Goal: Task Accomplishment & Management: Use online tool/utility

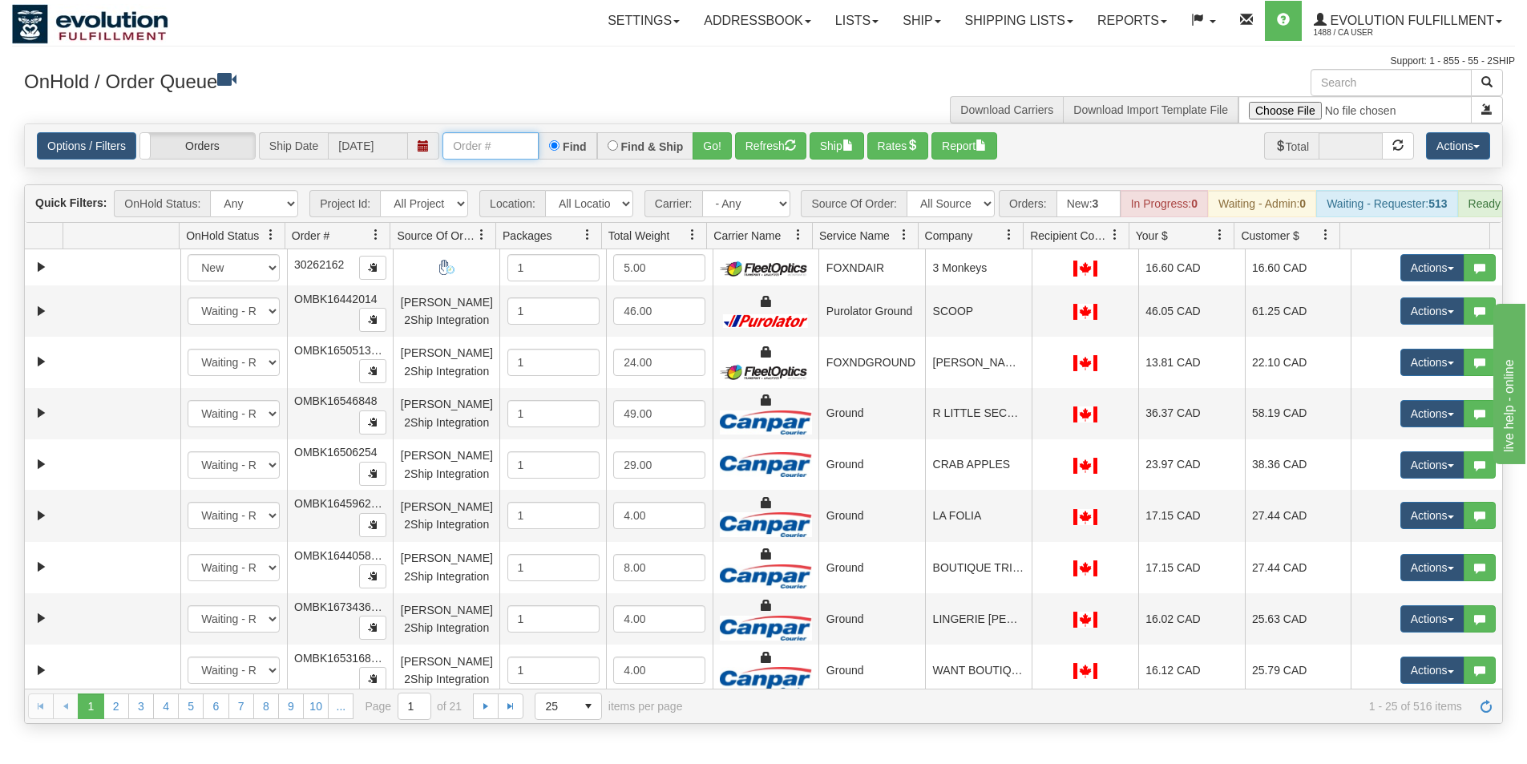
click at [480, 145] on input "text" at bounding box center [491, 145] width 96 height 27
click at [701, 148] on button "Go!" at bounding box center [712, 145] width 39 height 27
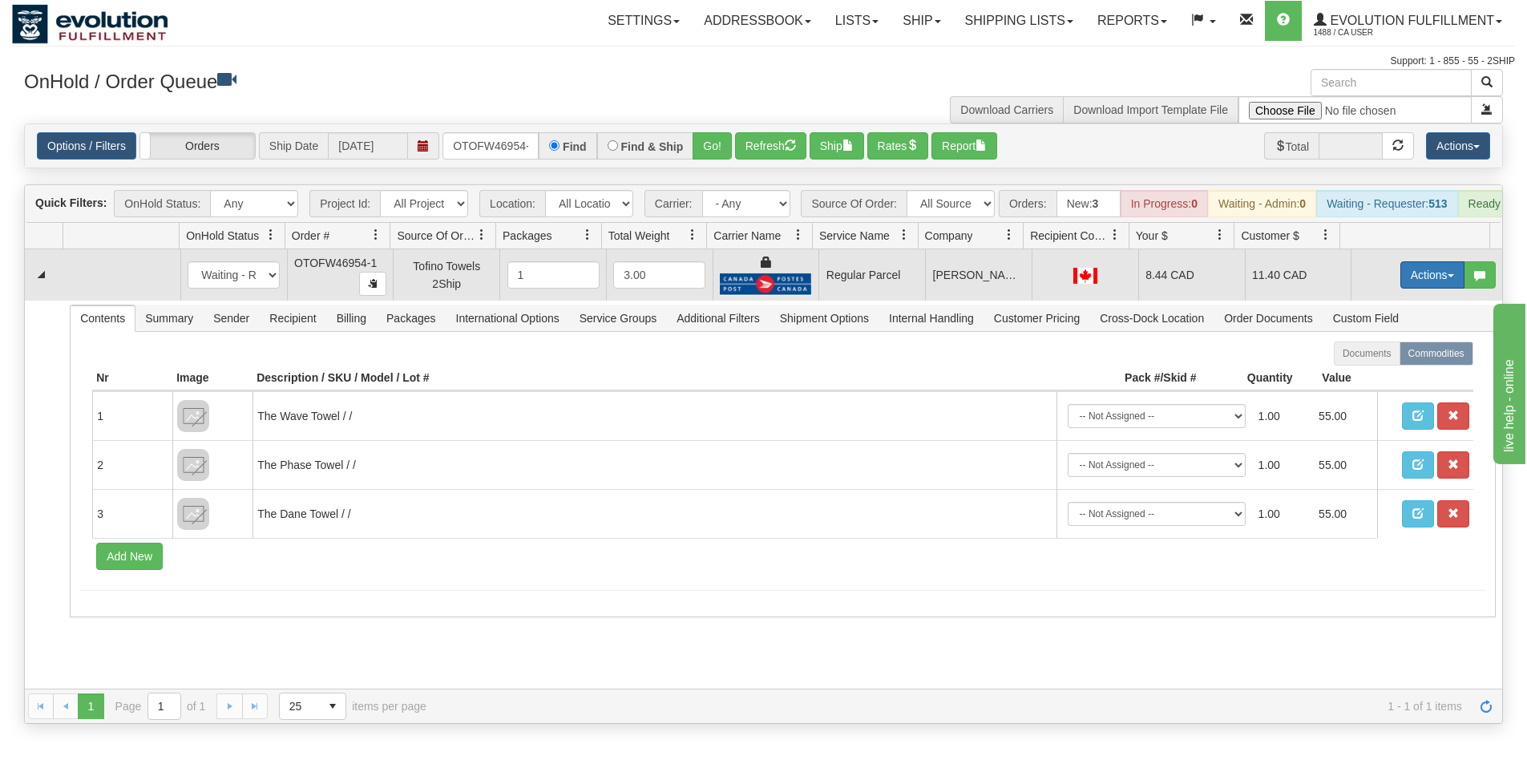
click at [1401, 283] on button "Actions" at bounding box center [1433, 274] width 64 height 27
click at [1360, 354] on span "Rate All Services" at bounding box center [1400, 347] width 96 height 13
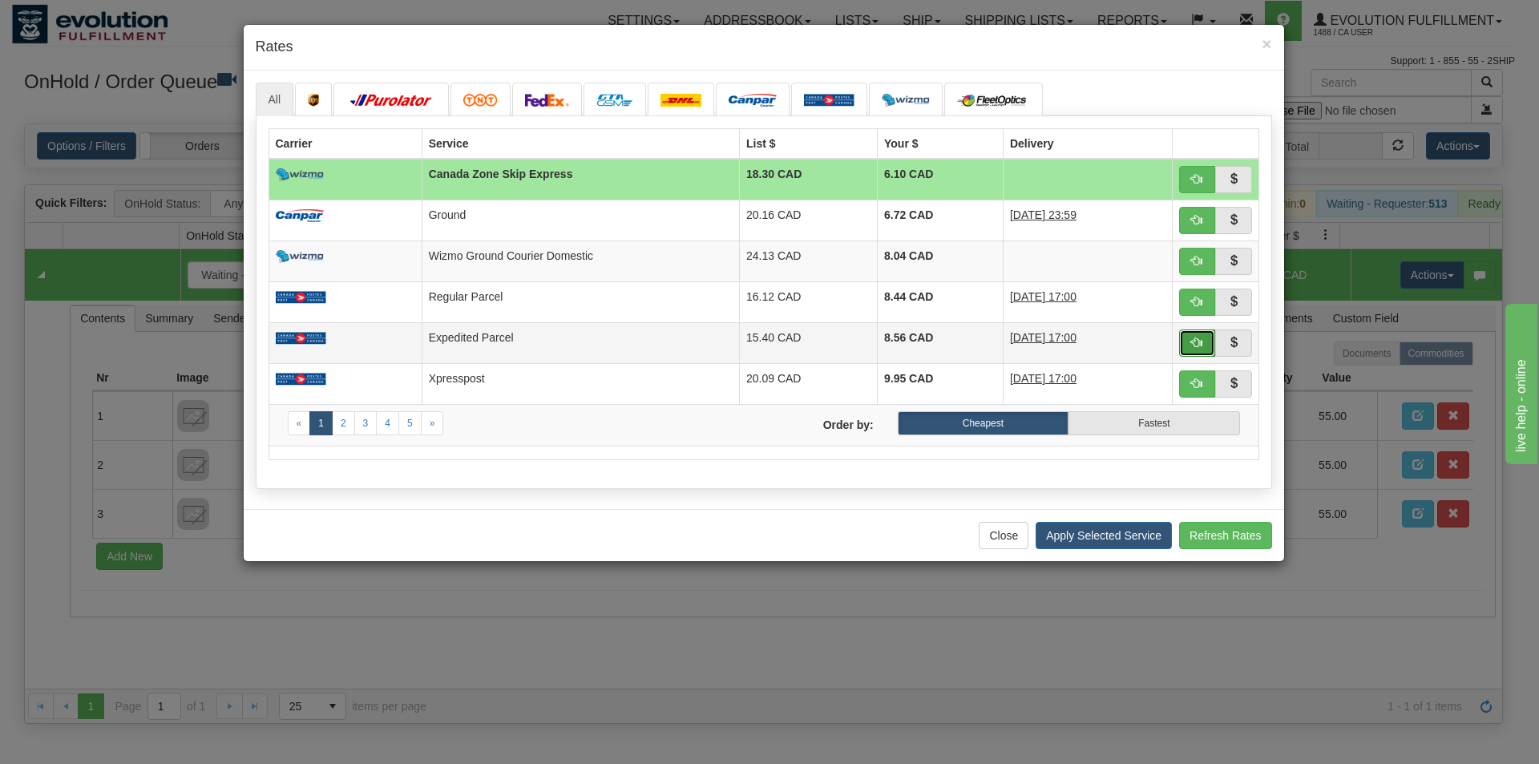
click at [1192, 342] on span "button" at bounding box center [1196, 342] width 11 height 11
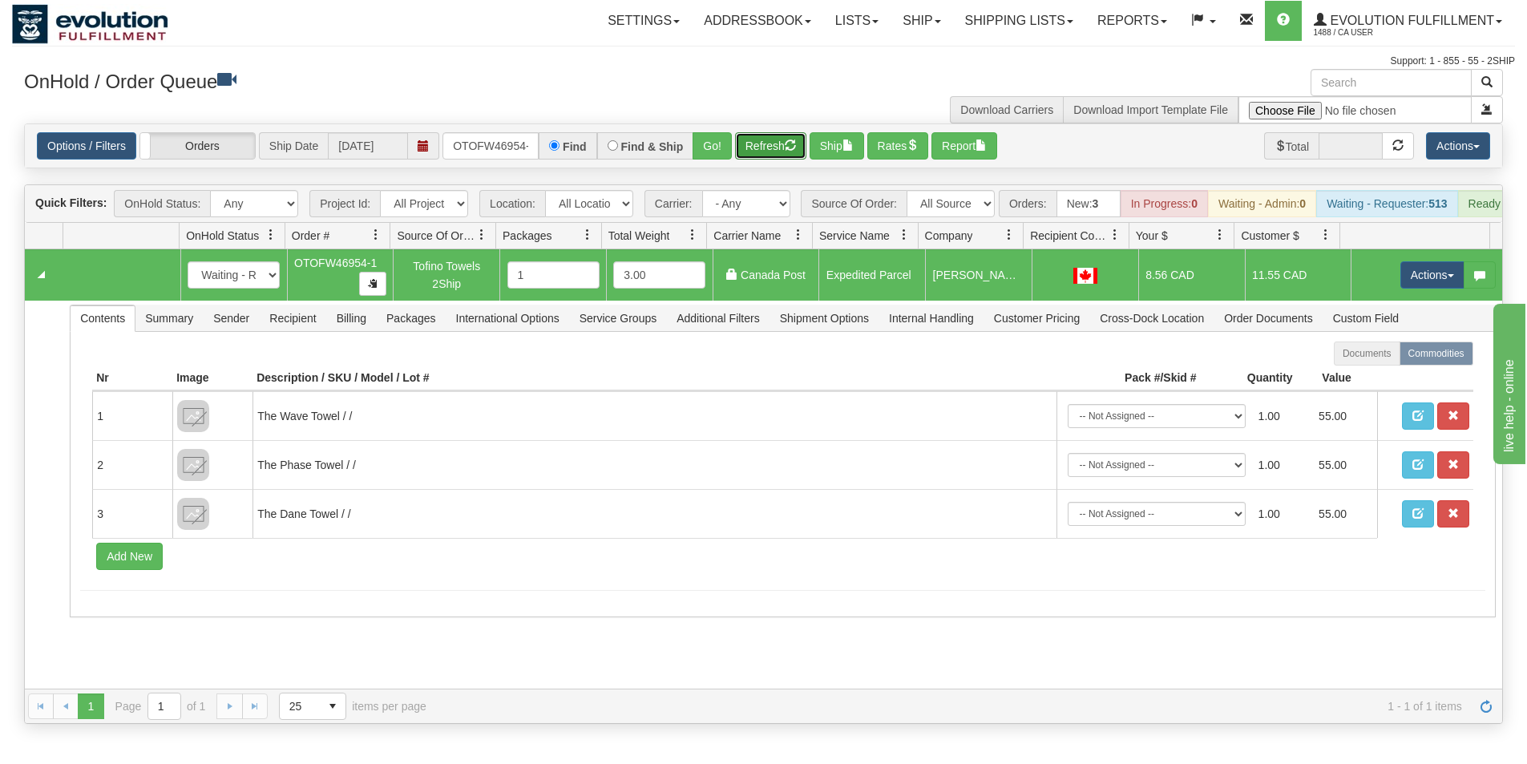
click at [764, 135] on button "Refresh" at bounding box center [770, 145] width 71 height 27
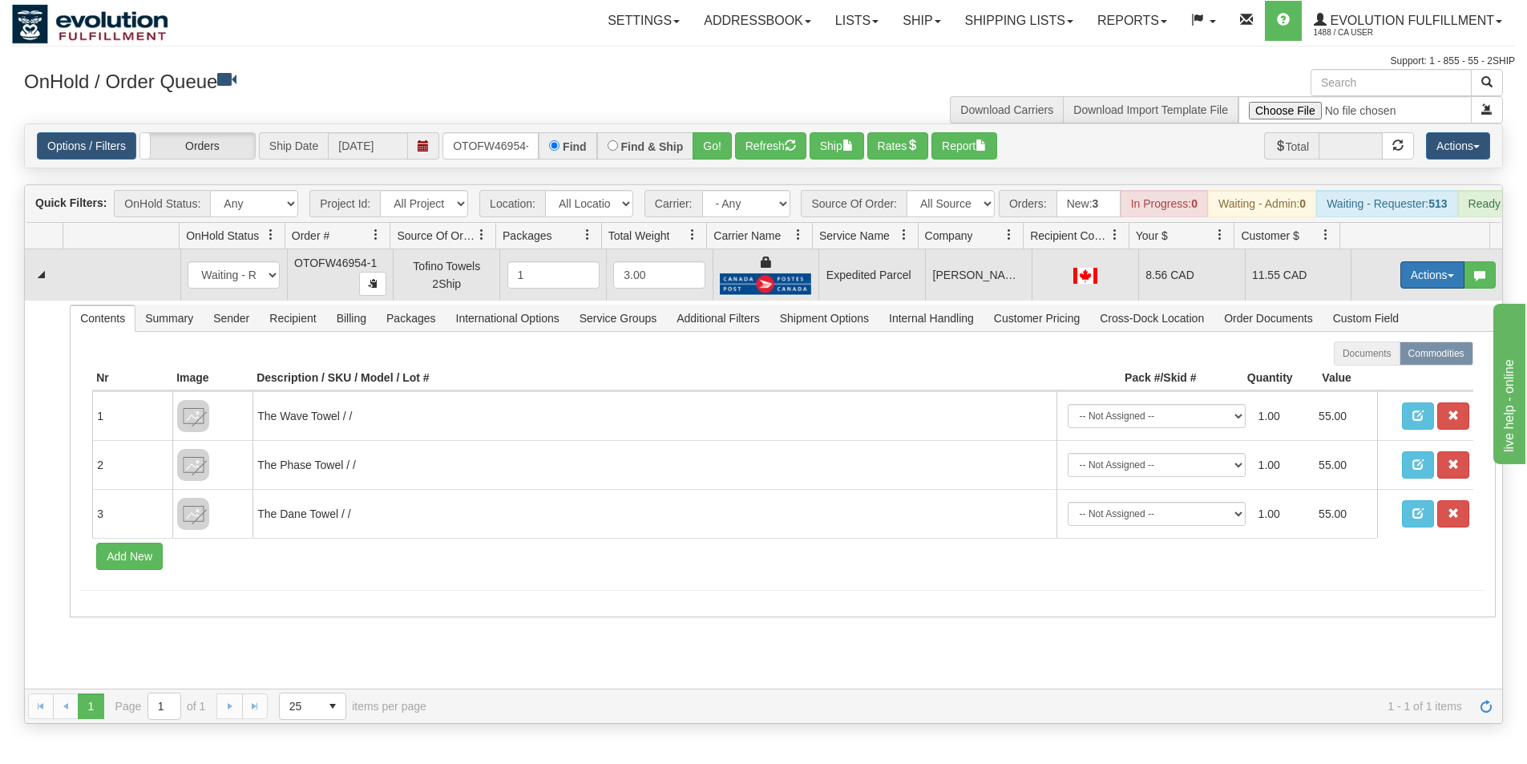
click at [1420, 289] on button "Actions" at bounding box center [1433, 274] width 64 height 27
click at [1366, 374] on span "Ship" at bounding box center [1369, 368] width 34 height 13
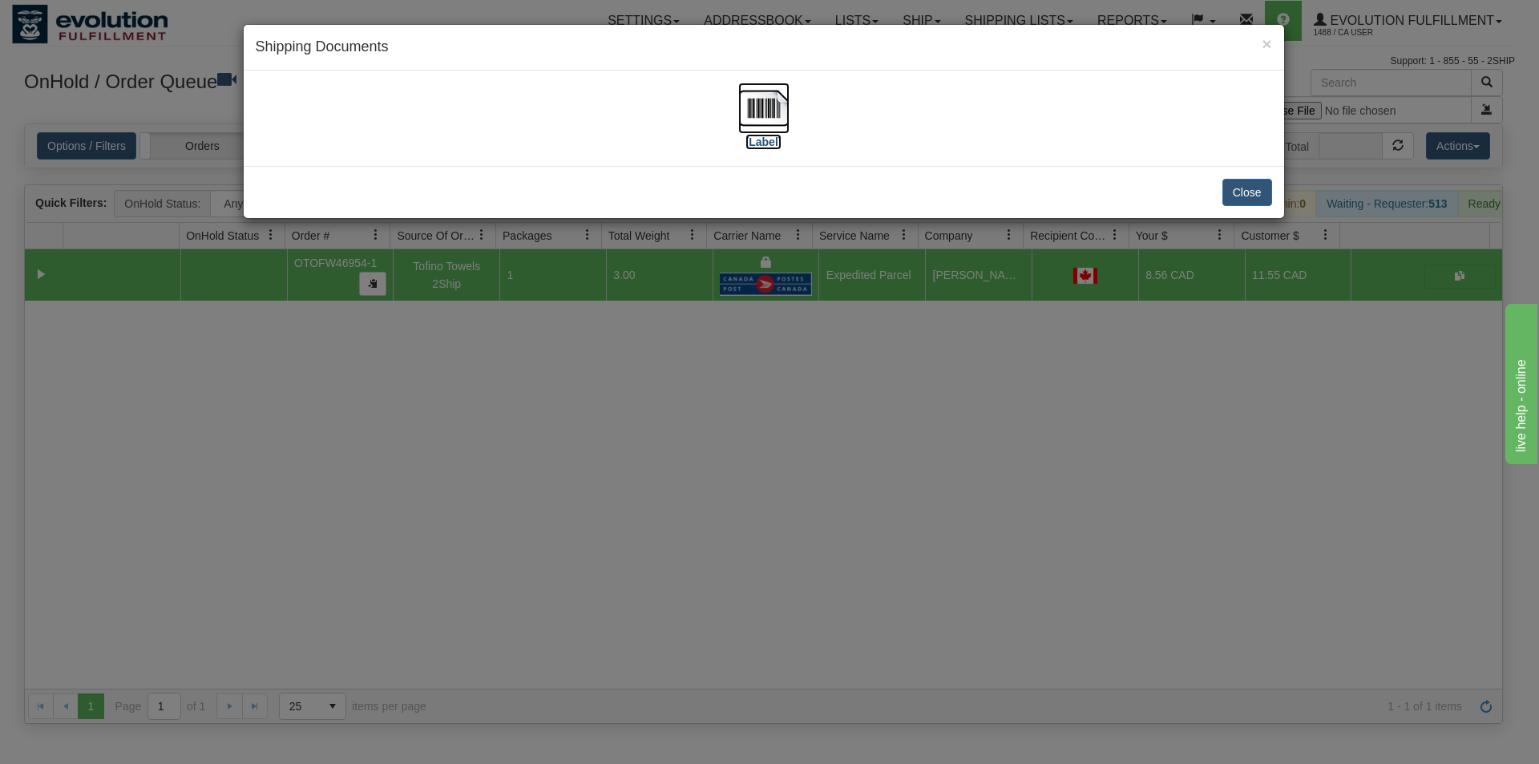
click at [762, 121] on img at bounding box center [763, 108] width 51 height 51
click at [661, 468] on div "× Shipping Documents [Label] Close" at bounding box center [769, 382] width 1539 height 764
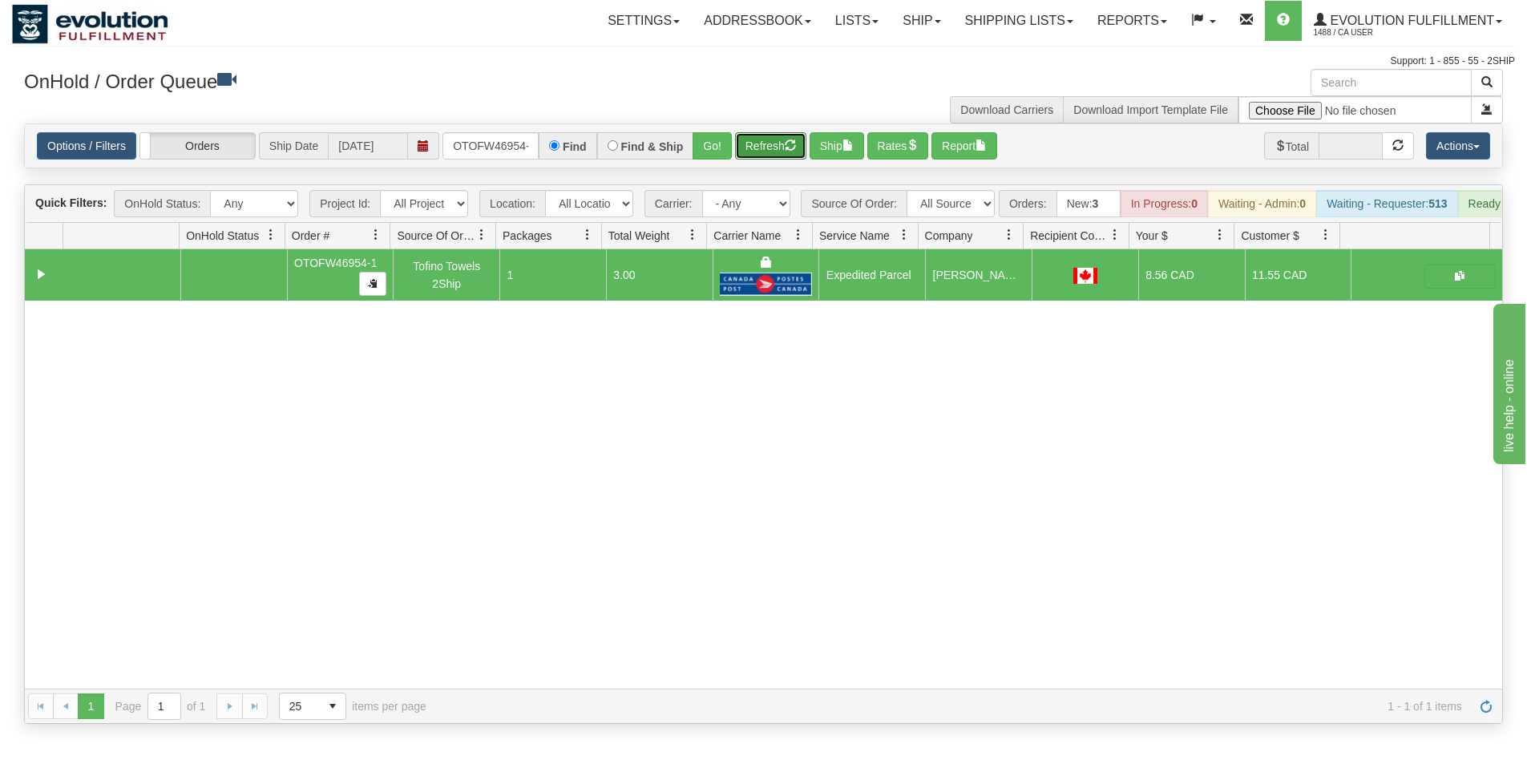
click at [765, 148] on button "Refresh" at bounding box center [770, 145] width 71 height 27
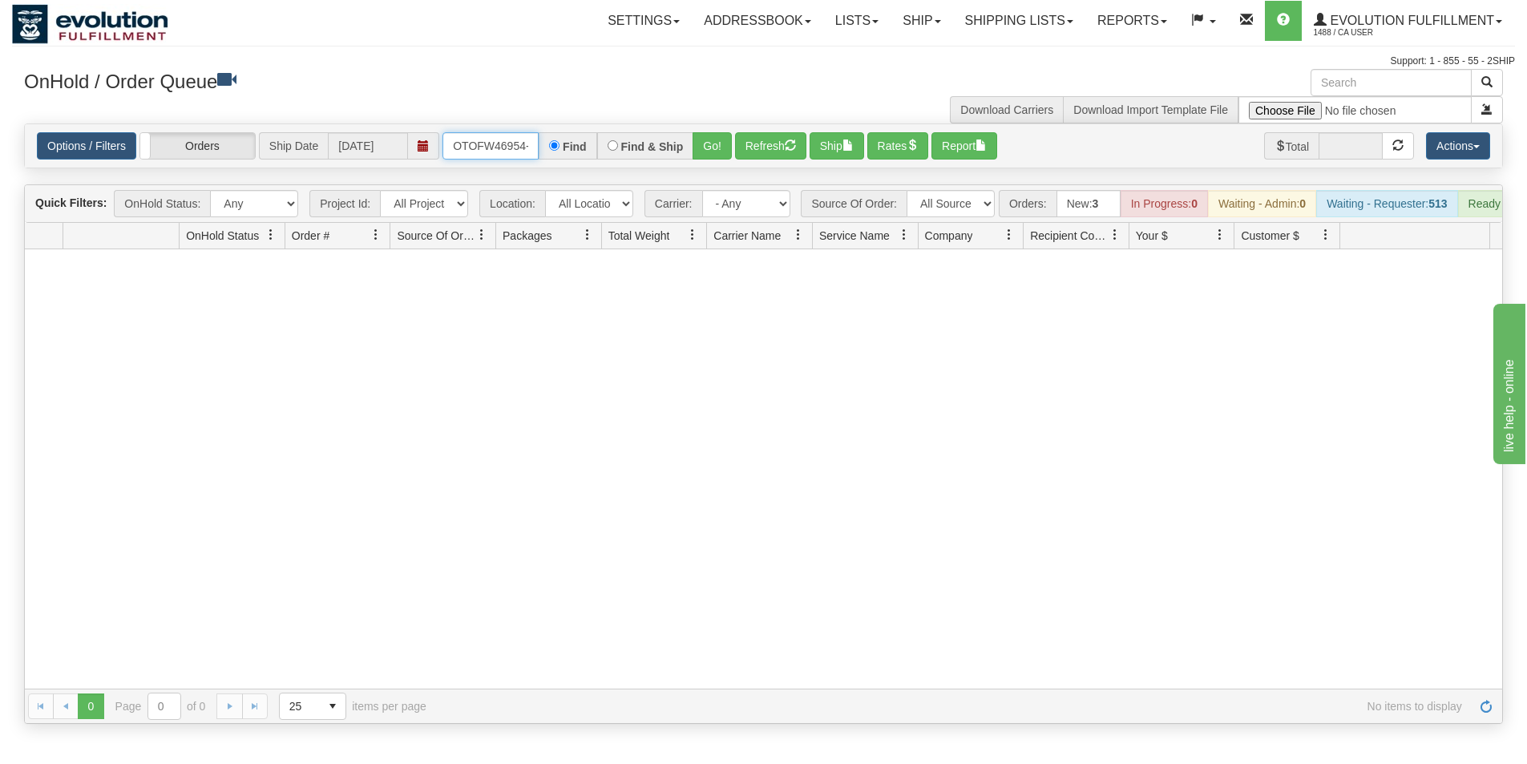
scroll to position [0, 7]
drag, startPoint x: 451, startPoint y: 147, endPoint x: 592, endPoint y: 144, distance: 140.3
click at [592, 144] on div "OTOFW46954-1 Find Find & Ship Go!" at bounding box center [587, 145] width 289 height 27
type input "OTOFW46953-1"
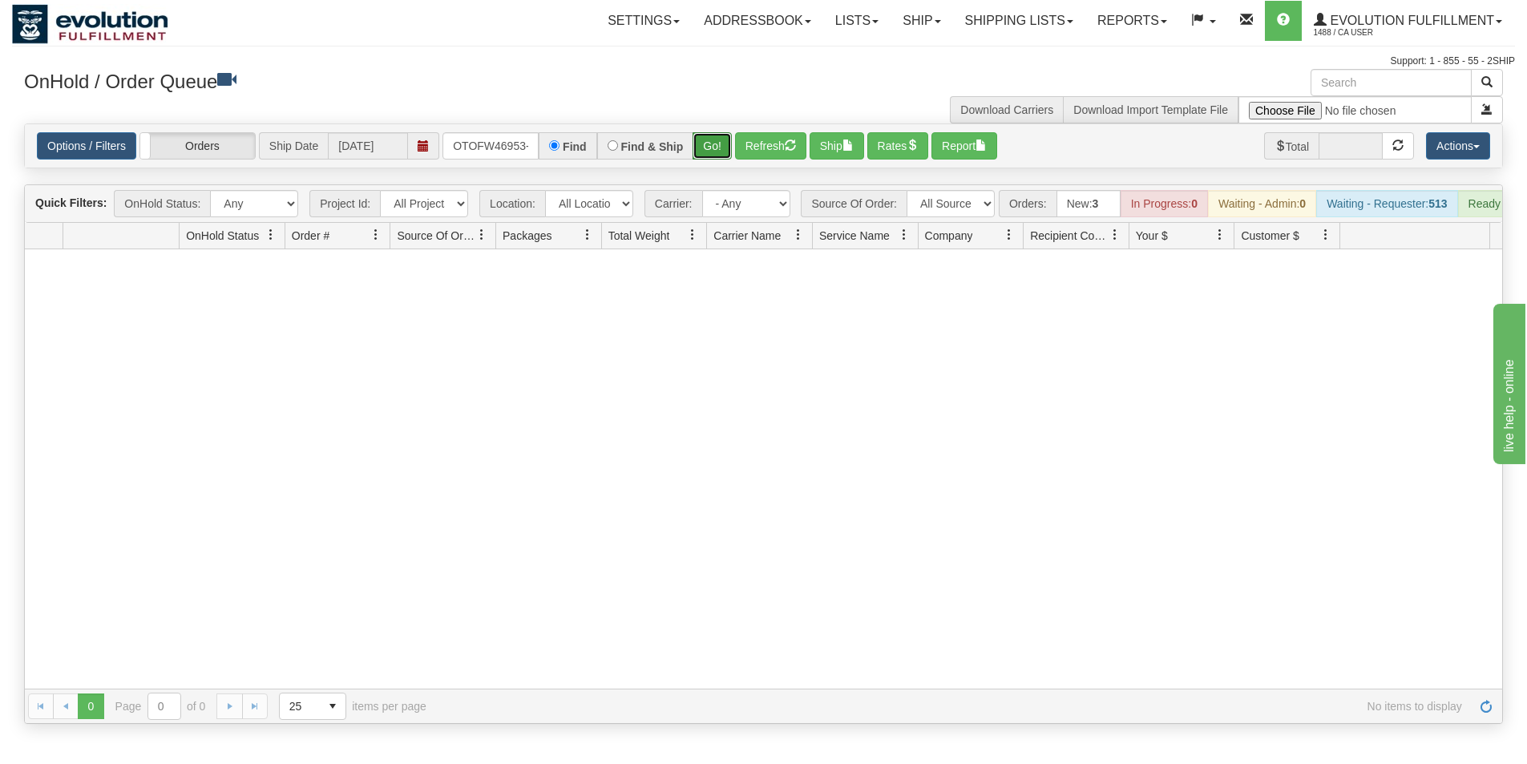
click at [722, 153] on button "Go!" at bounding box center [712, 145] width 39 height 27
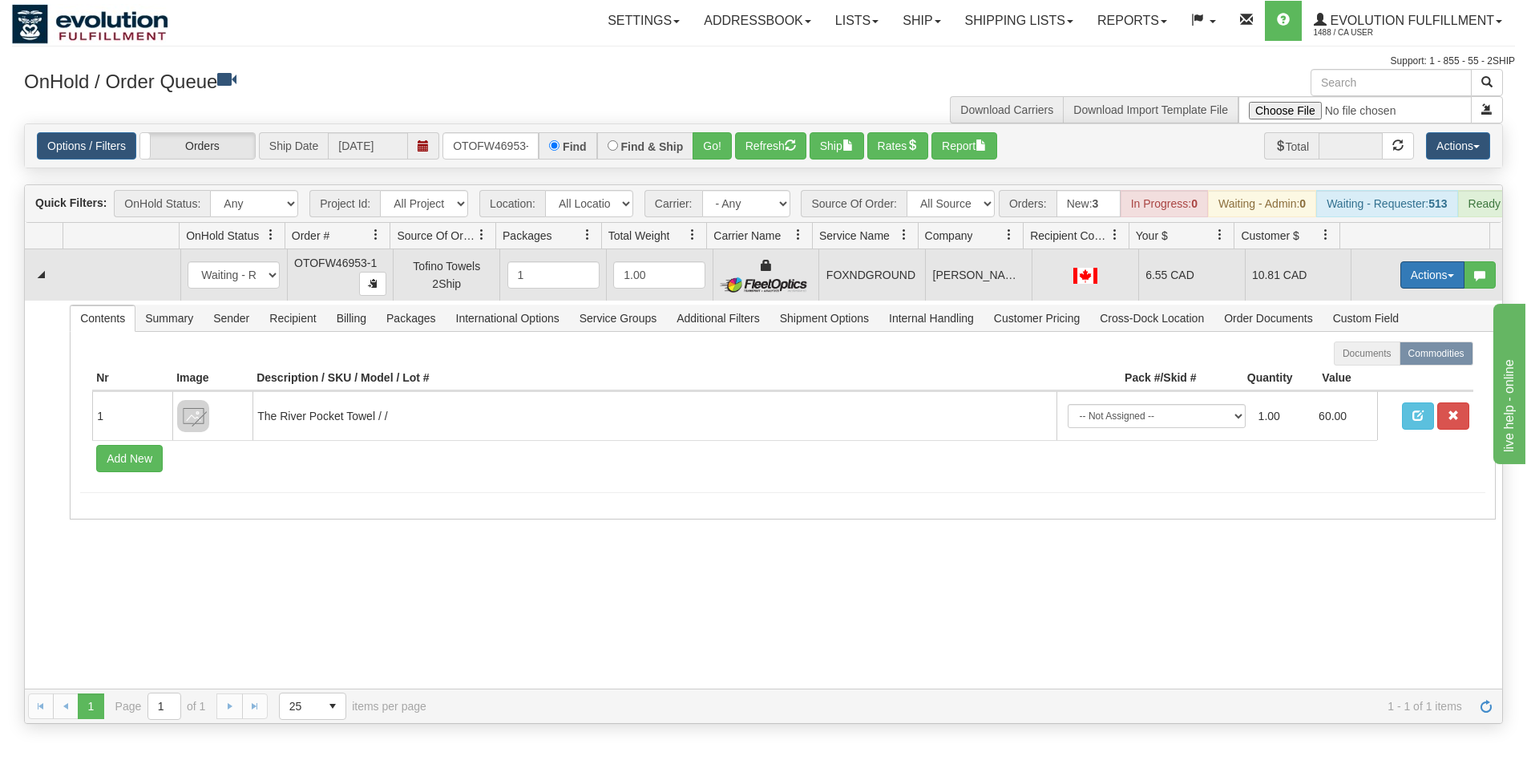
click at [1406, 289] on button "Actions" at bounding box center [1433, 274] width 64 height 27
click at [1358, 374] on span "Ship" at bounding box center [1369, 368] width 34 height 13
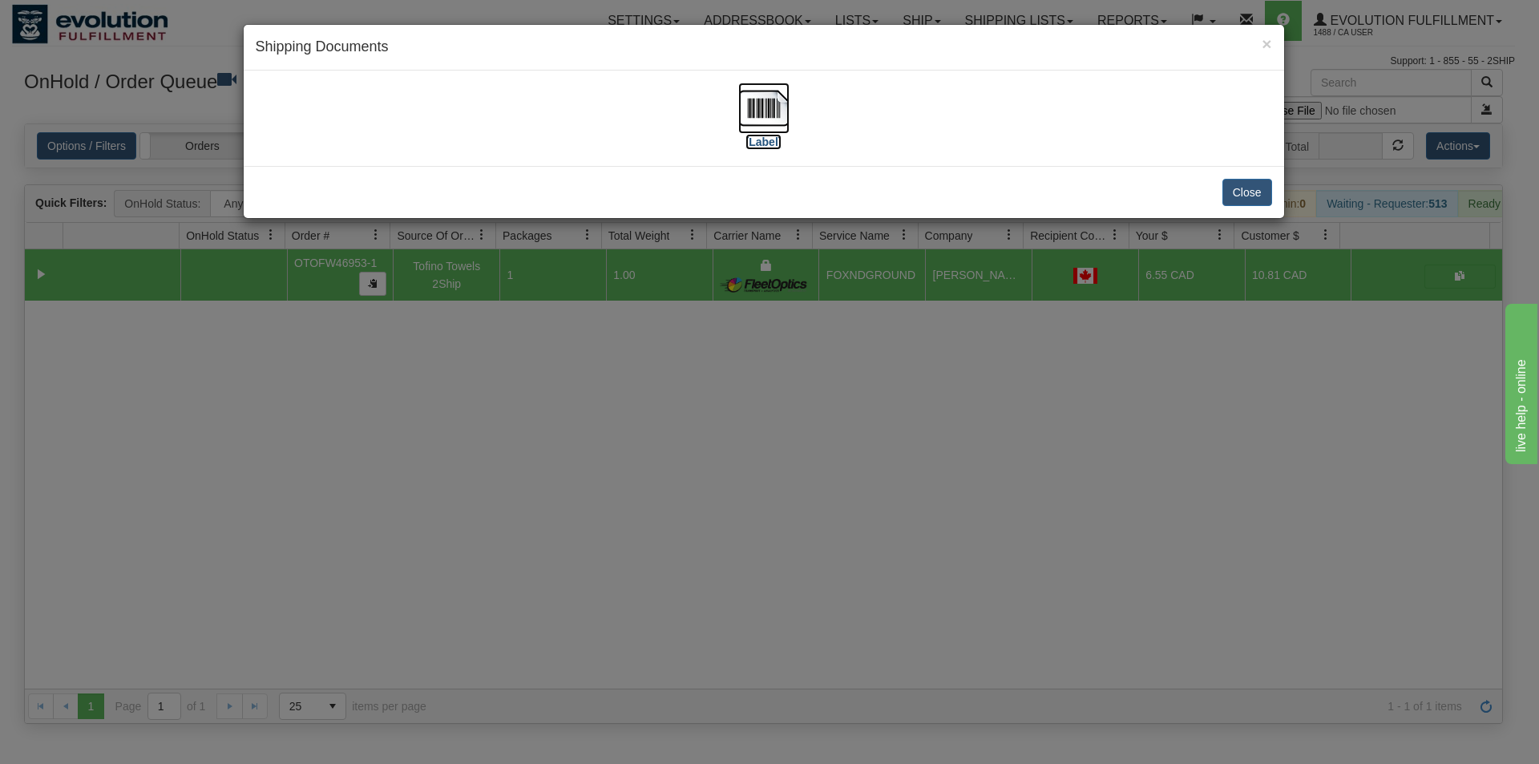
click at [769, 105] on img at bounding box center [763, 108] width 51 height 51
click at [812, 531] on div "× Shipping Documents [Label] Close" at bounding box center [769, 382] width 1539 height 764
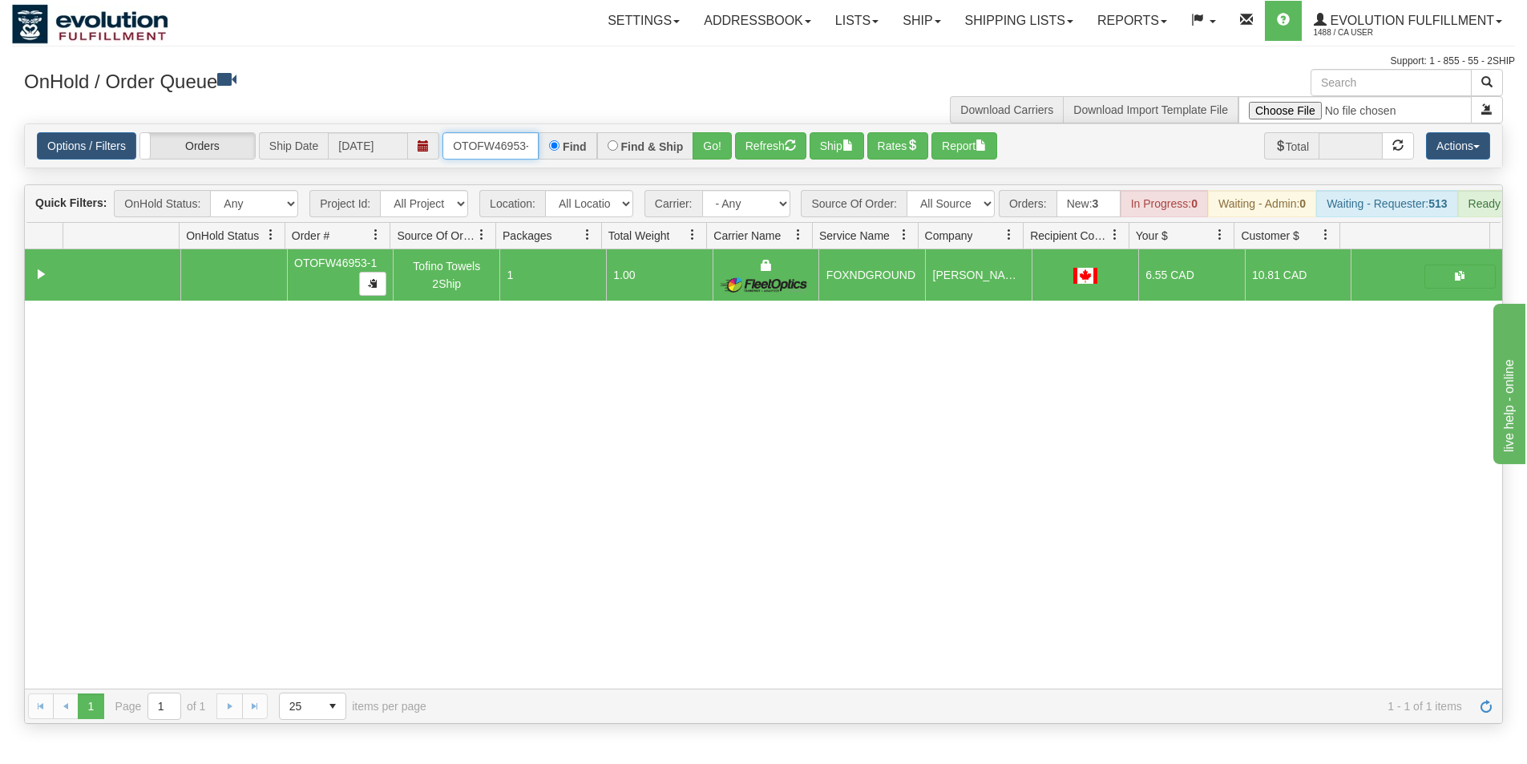
scroll to position [0, 7]
drag, startPoint x: 455, startPoint y: 145, endPoint x: 574, endPoint y: 147, distance: 119.5
click at [574, 147] on div "OTOFW46953-1 Find Find & Ship Go!" at bounding box center [587, 145] width 289 height 27
click at [714, 150] on button "Go!" at bounding box center [712, 145] width 39 height 27
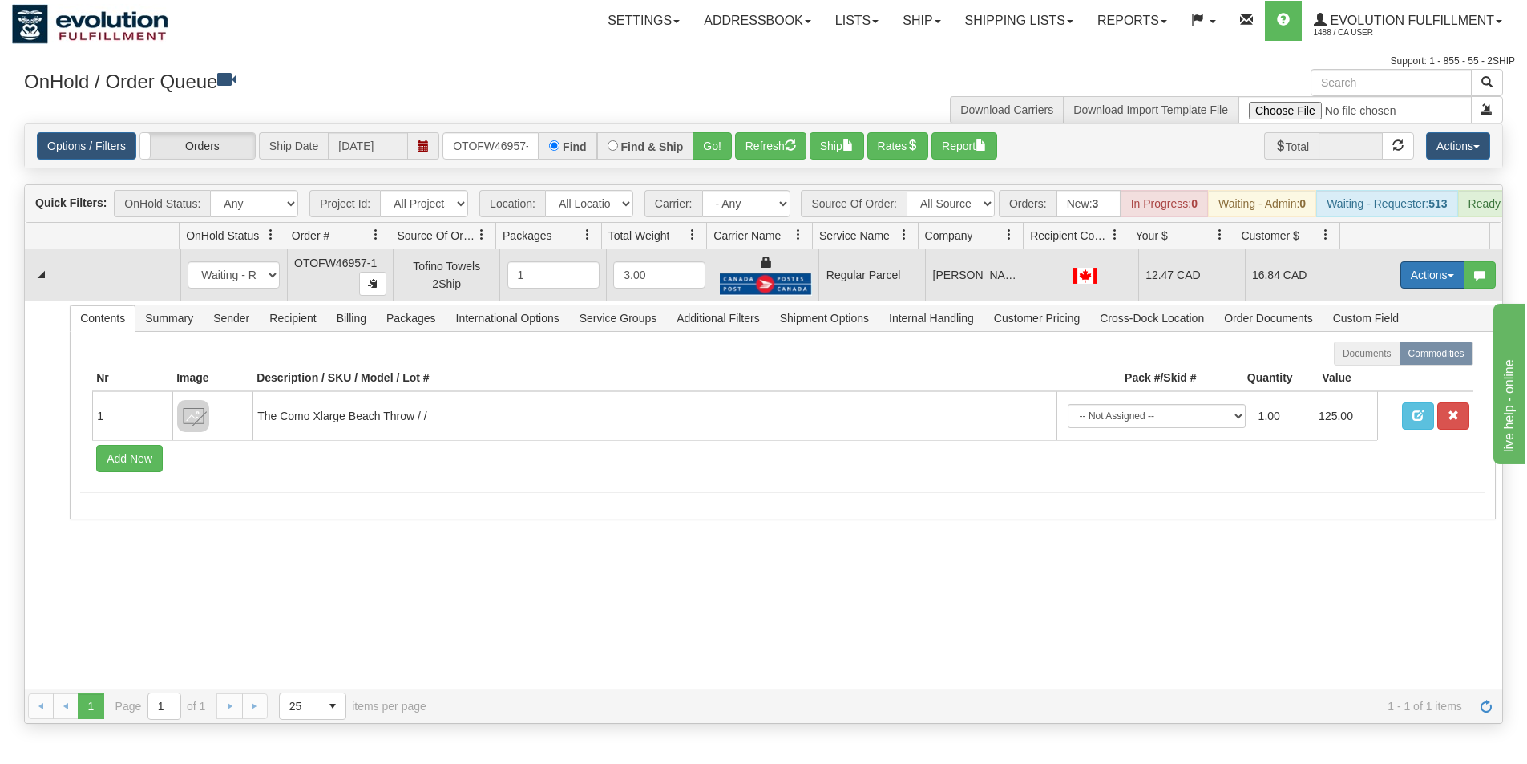
click at [1424, 289] on button "Actions" at bounding box center [1433, 274] width 64 height 27
click at [1373, 354] on span "Rate All Services" at bounding box center [1400, 347] width 96 height 13
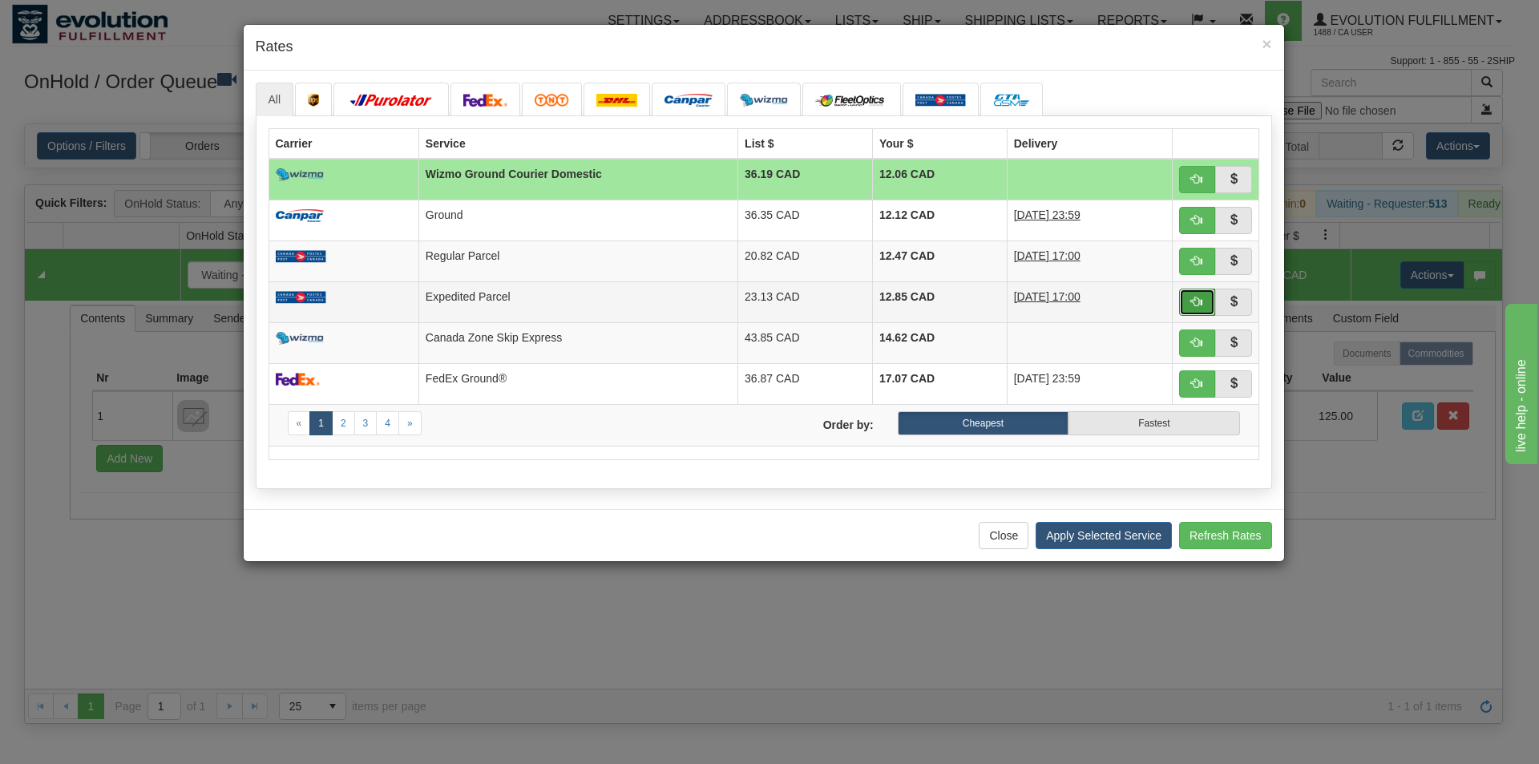
click at [1202, 300] on span "button" at bounding box center [1196, 301] width 11 height 11
click at [1202, 300] on div "× Rates All" at bounding box center [769, 382] width 1539 height 764
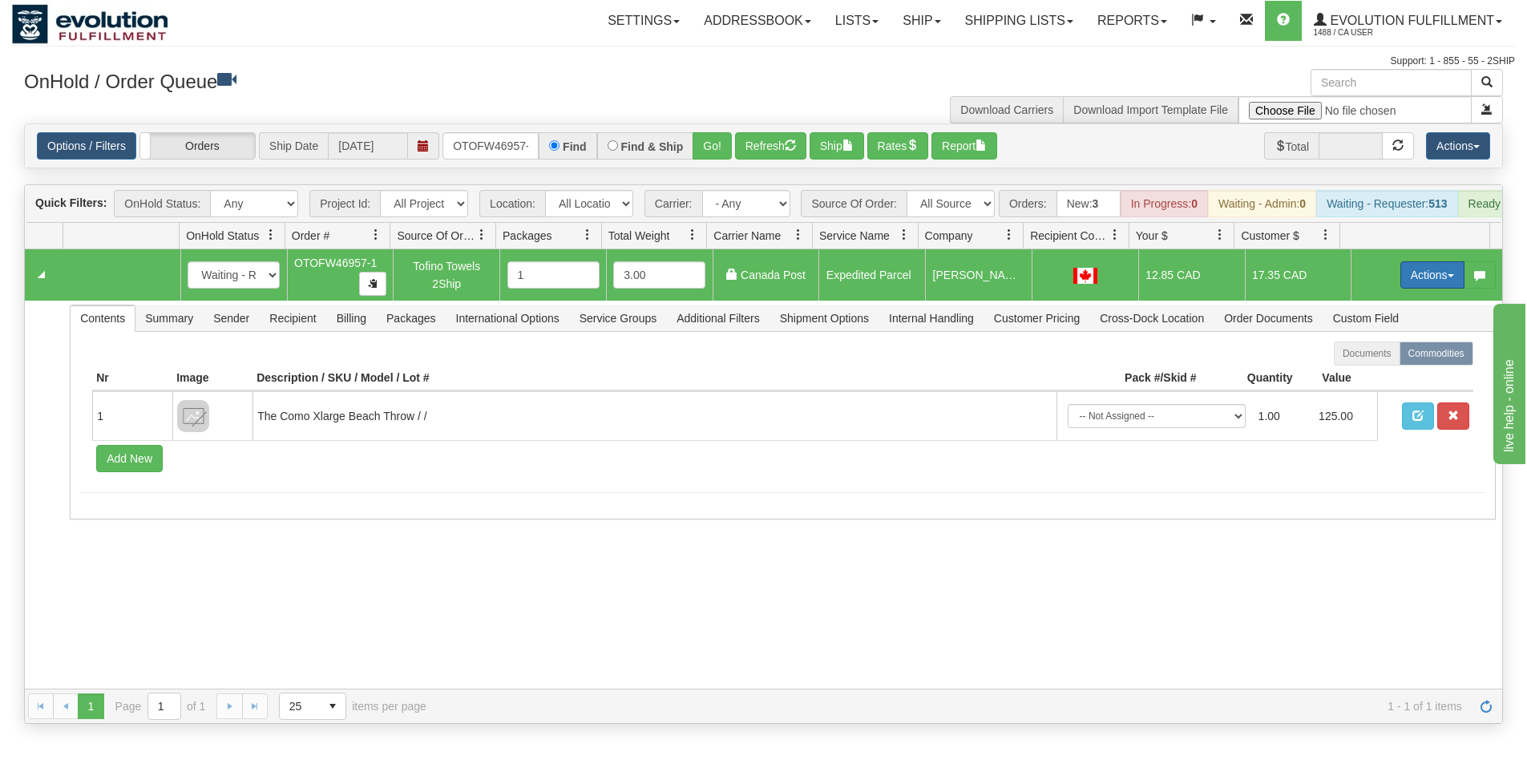
click at [1414, 289] on button "Actions" at bounding box center [1433, 274] width 64 height 27
click at [1365, 374] on span "Ship" at bounding box center [1369, 368] width 34 height 13
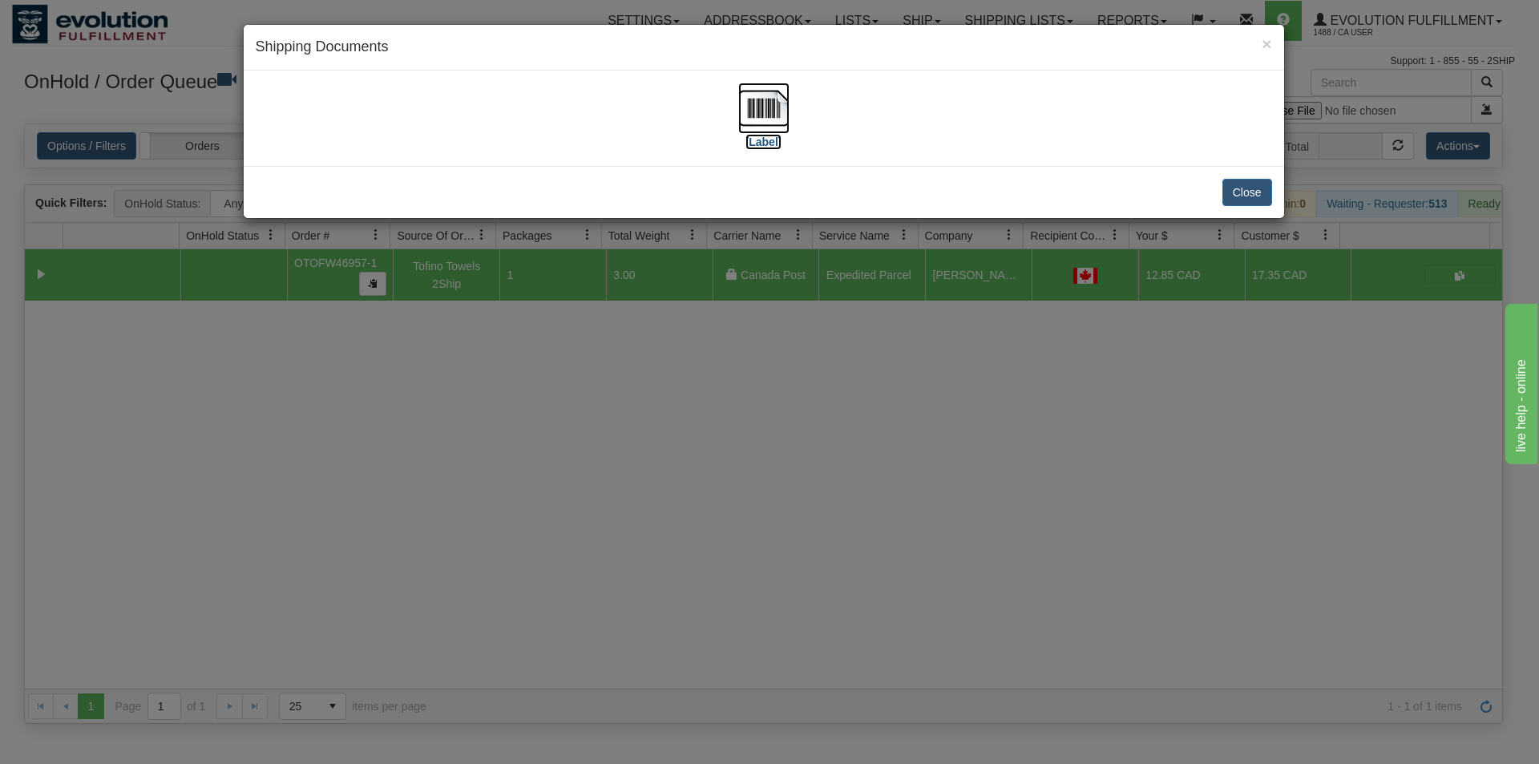
click at [771, 117] on img at bounding box center [763, 108] width 51 height 51
drag, startPoint x: 851, startPoint y: 516, endPoint x: 827, endPoint y: 472, distance: 49.9
click at [851, 516] on div "× Shipping Documents [Label] Close" at bounding box center [769, 382] width 1539 height 764
click at [851, 512] on div "× Shipping Documents [Label] Close" at bounding box center [769, 382] width 1539 height 764
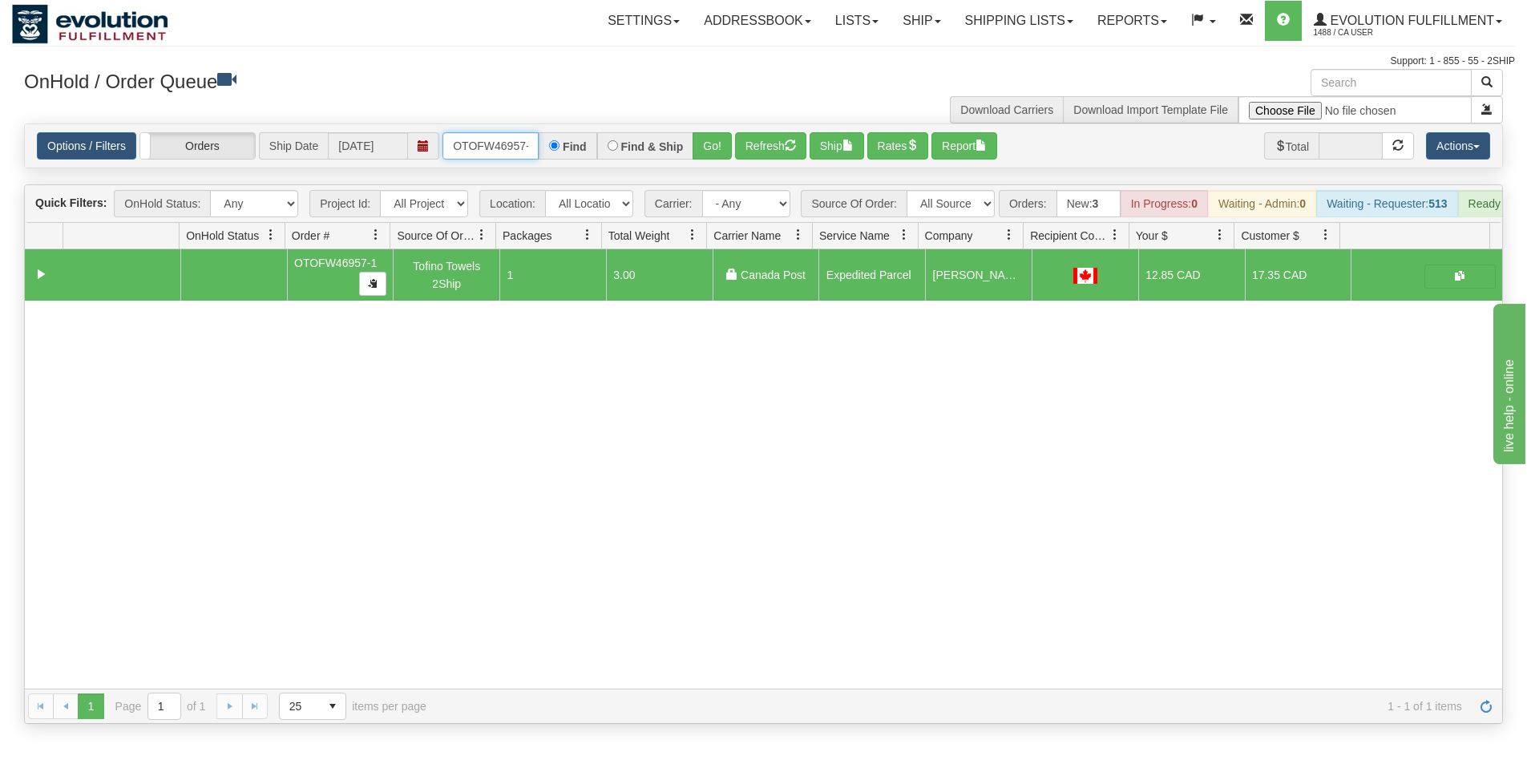
scroll to position [0, 7]
drag, startPoint x: 450, startPoint y: 144, endPoint x: 614, endPoint y: 171, distance: 166.5
click at [613, 171] on div "Is equal to Is not equal to Contains Does not contains CAD USD EUR ZAR [PERSON_…" at bounding box center [763, 423] width 1503 height 601
drag, startPoint x: 448, startPoint y: 146, endPoint x: 653, endPoint y: 158, distance: 205.6
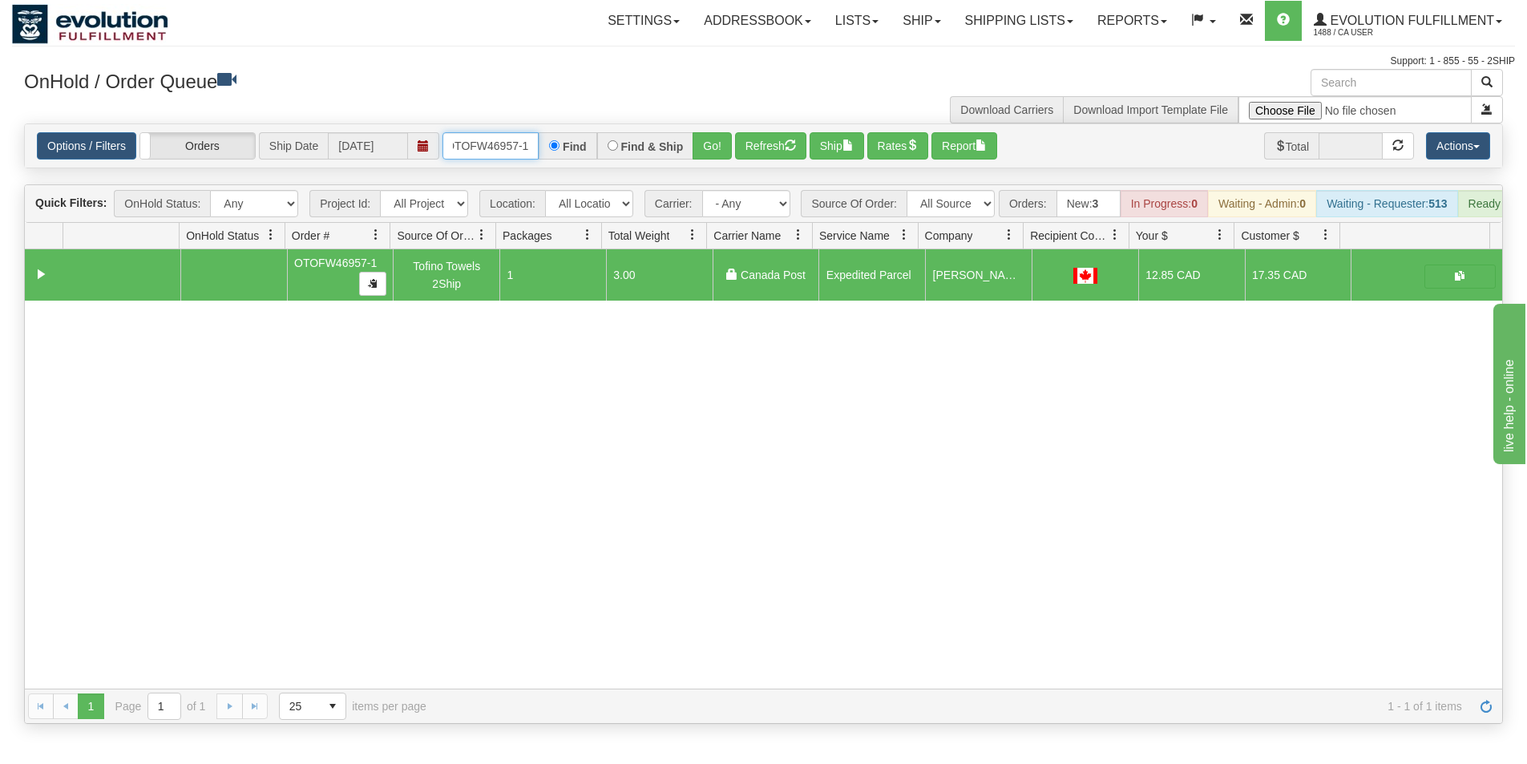
click at [653, 158] on div "OTOFW46957-1 Find Find & Ship Go!" at bounding box center [587, 145] width 289 height 27
type input "OTOFW46956-1"
click at [719, 152] on button "Go!" at bounding box center [712, 145] width 39 height 27
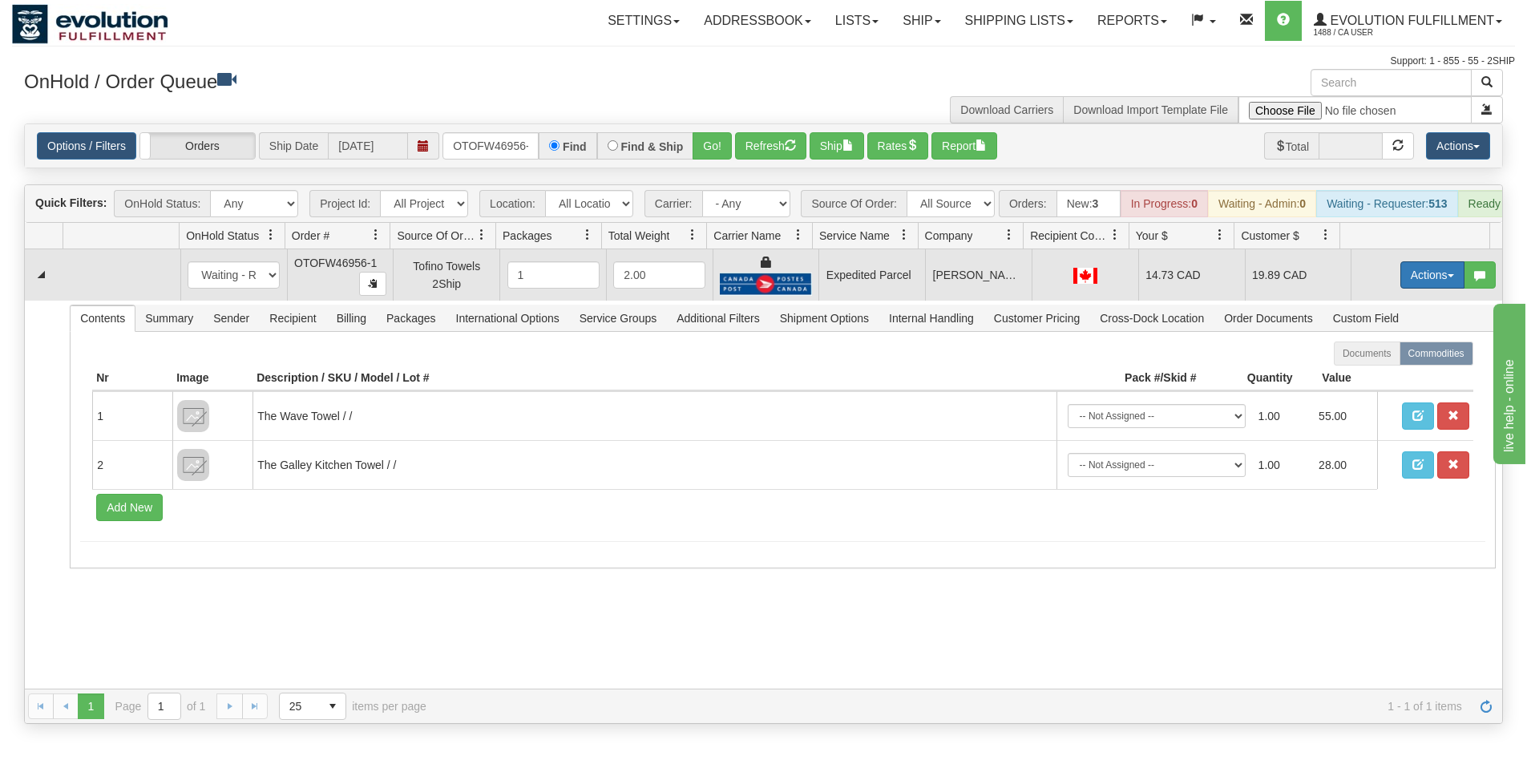
click at [1417, 289] on button "Actions" at bounding box center [1433, 274] width 64 height 27
click at [1376, 378] on link "Ship" at bounding box center [1400, 368] width 128 height 21
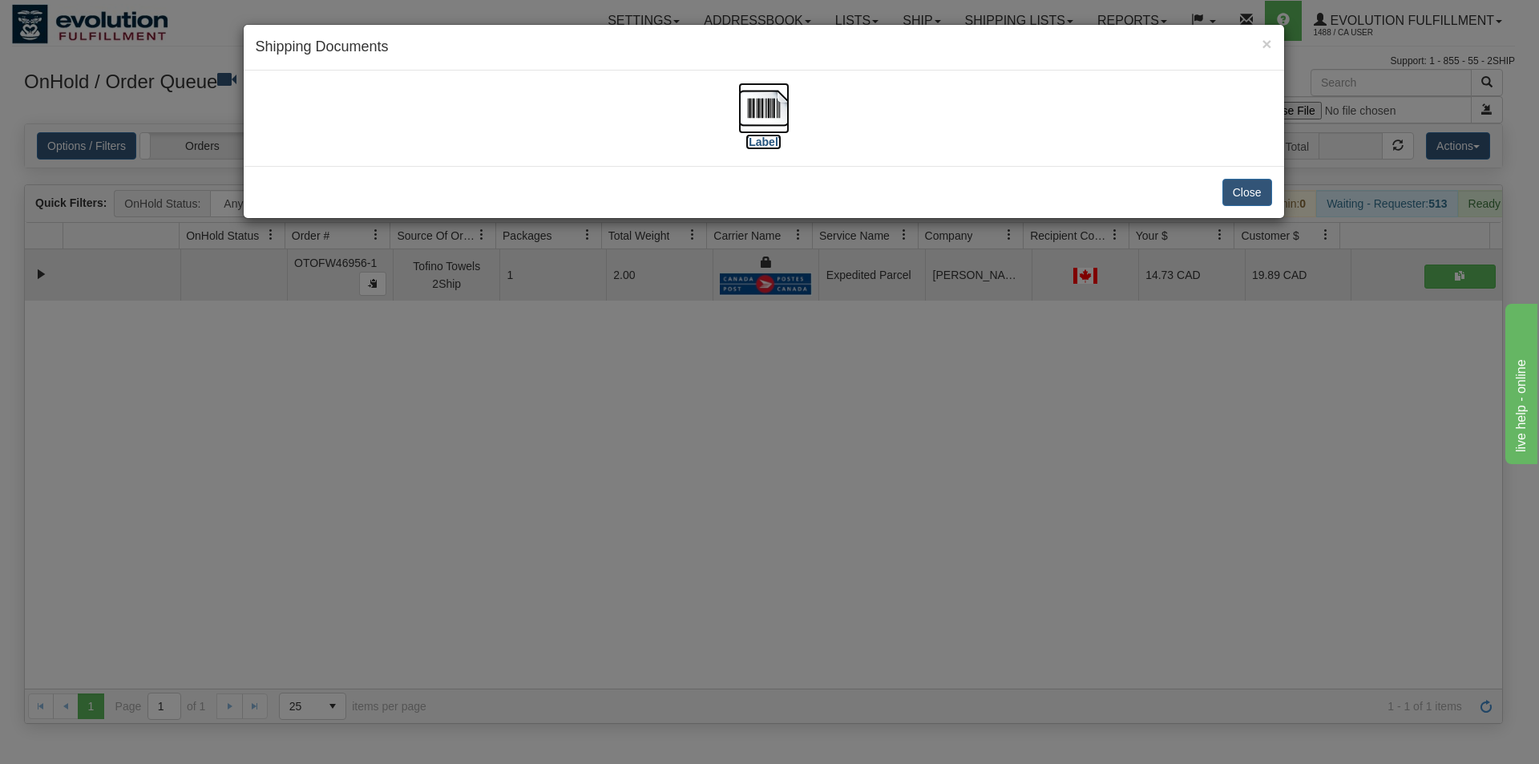
click at [765, 105] on img at bounding box center [763, 108] width 51 height 51
drag, startPoint x: 597, startPoint y: 554, endPoint x: 673, endPoint y: 417, distance: 157.2
click at [597, 553] on div "× Shipping Documents [Label] Close" at bounding box center [769, 382] width 1539 height 764
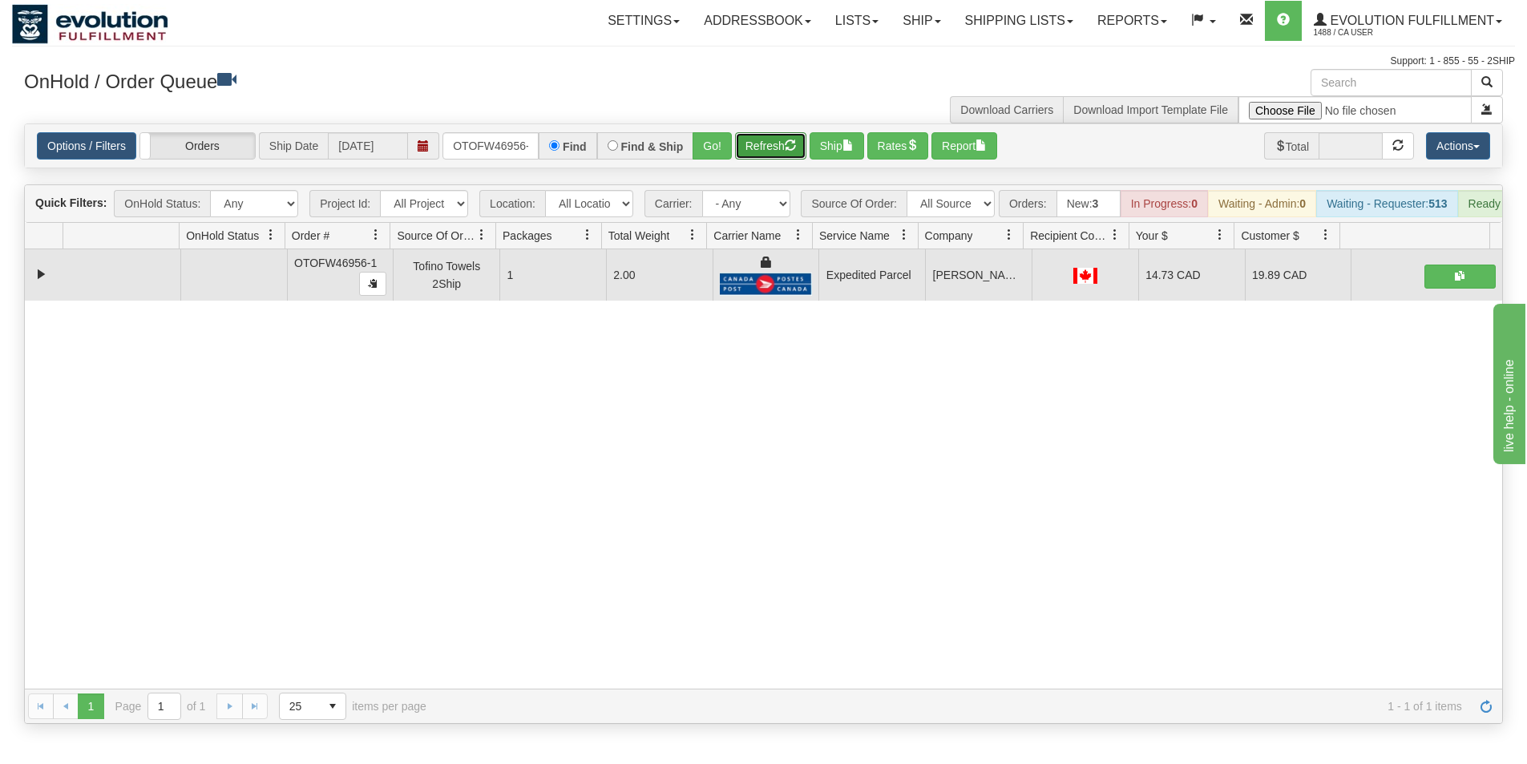
click at [779, 145] on button "Refresh" at bounding box center [770, 145] width 71 height 27
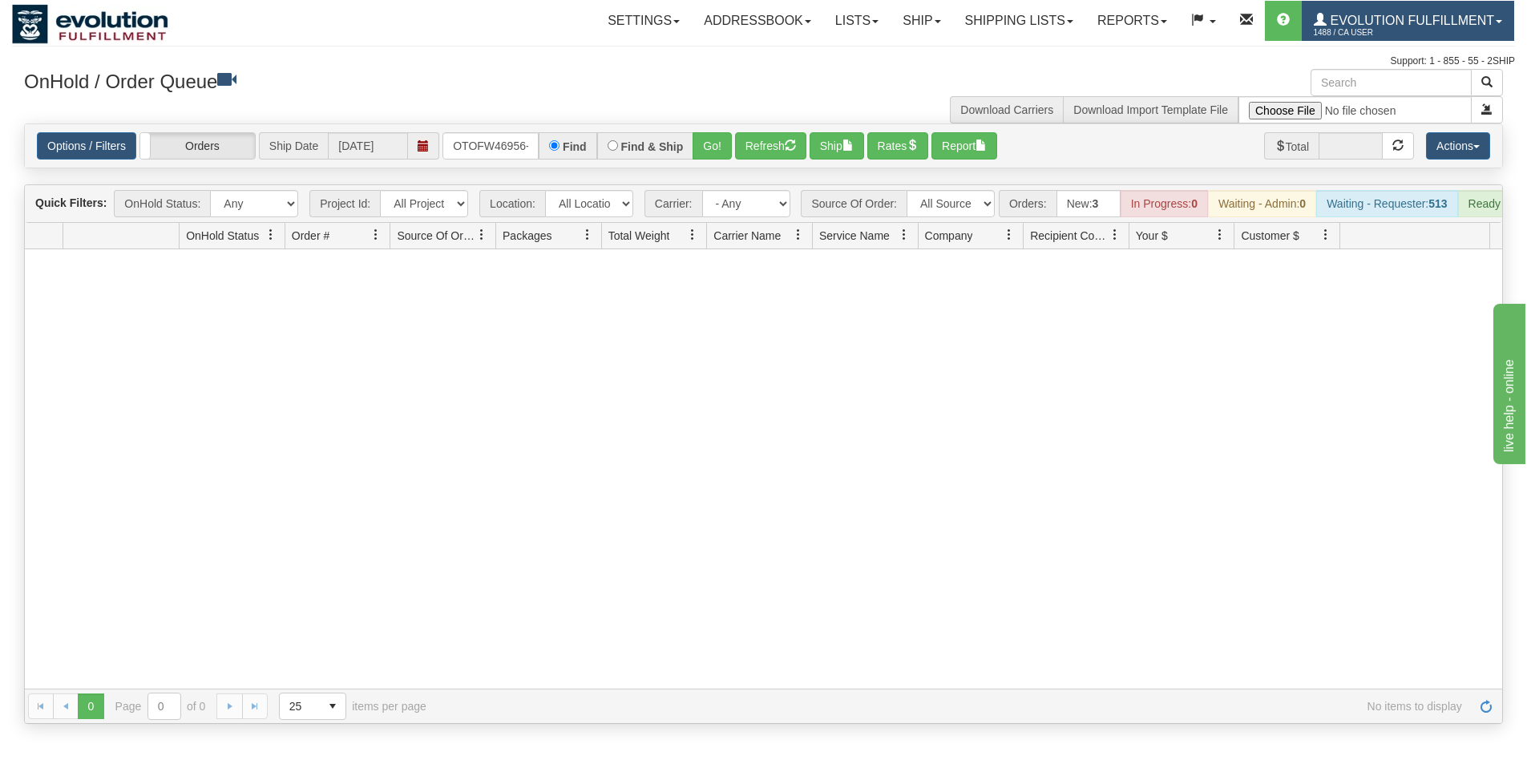
click at [1481, 26] on span "Evolution Fulfillment" at bounding box center [1411, 21] width 168 height 14
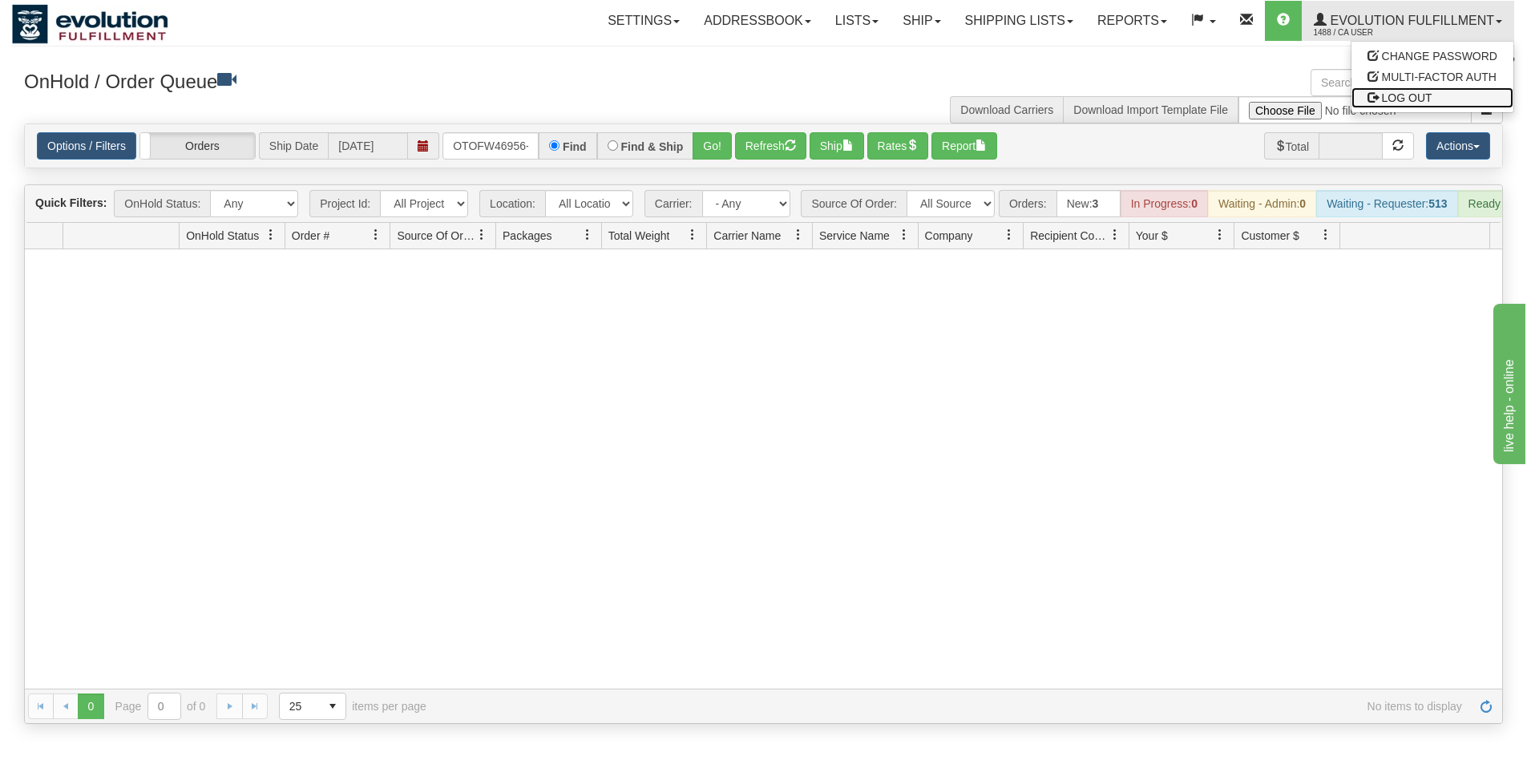
click at [1429, 101] on span "LOG OUT" at bounding box center [1407, 97] width 51 height 13
